Goal: Complete application form

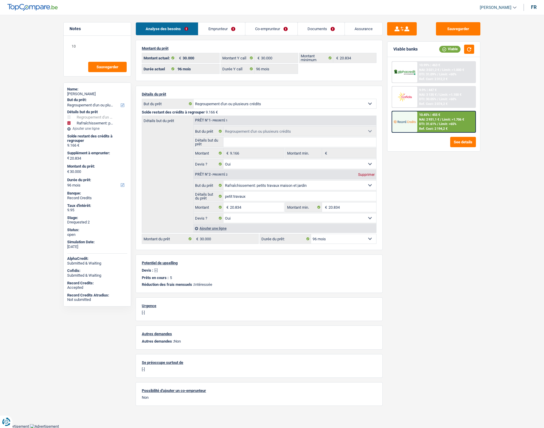
select select "refinancing"
select select "houseOrGarden"
select select "96"
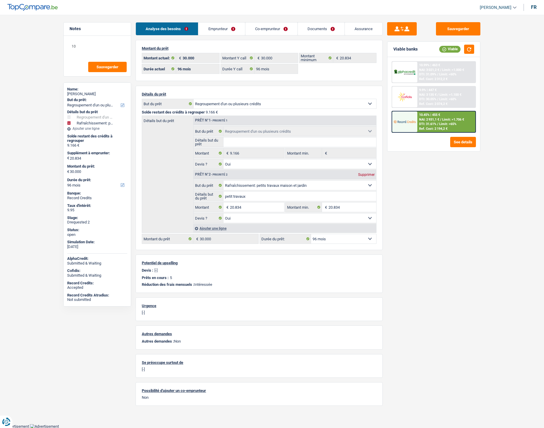
select select "96"
select select "refinancing"
select select "yes"
select select "houseOrGarden"
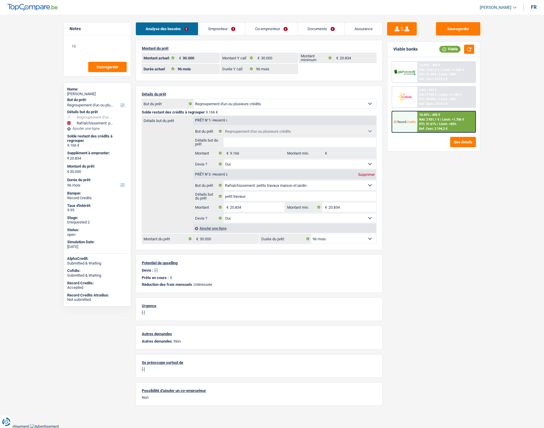
select select "yes"
select select "96"
click at [317, 28] on link "Documents" at bounding box center [321, 28] width 47 height 13
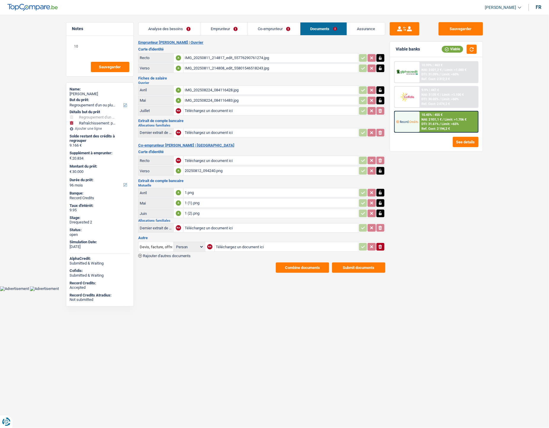
click at [208, 167] on div "20250812_094240.png" at bounding box center [271, 171] width 172 height 9
click at [171, 26] on link "Analyse des besoins" at bounding box center [169, 28] width 62 height 13
